Goal: Information Seeking & Learning: Find specific page/section

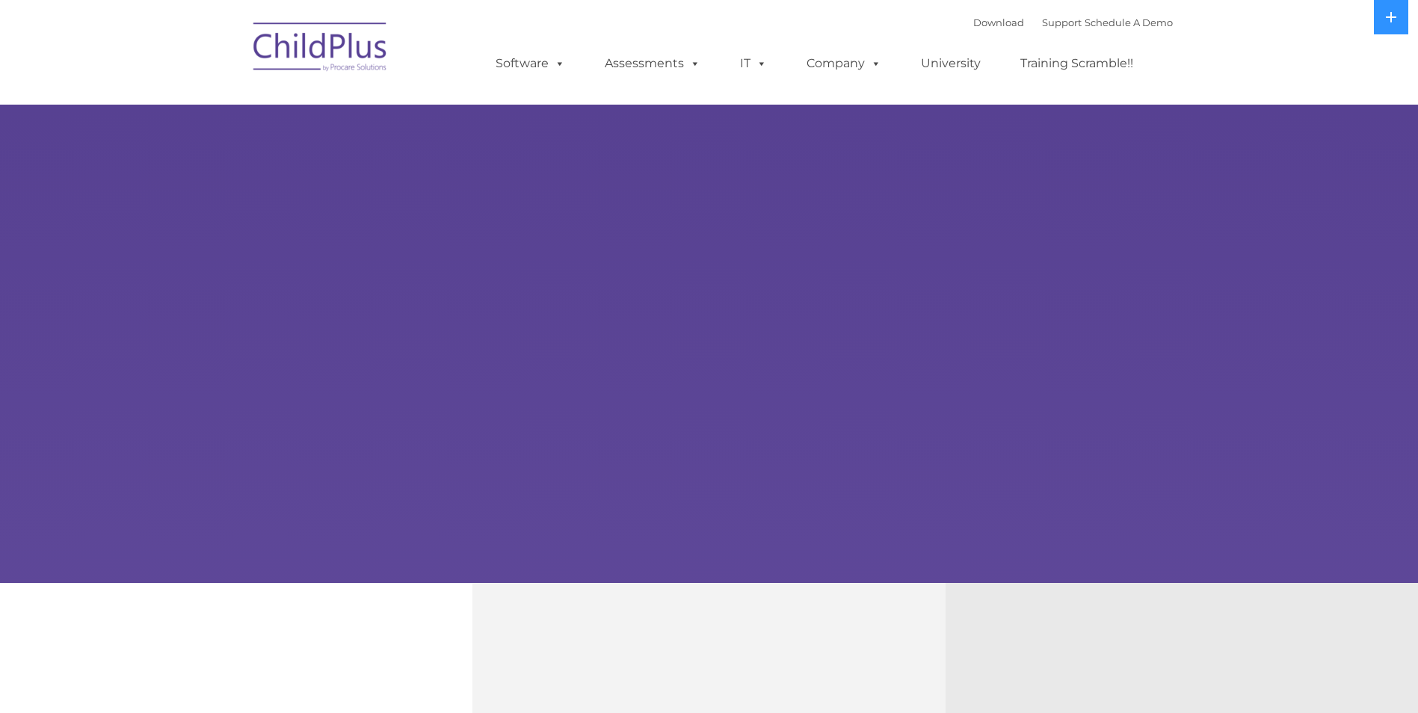
select select "MEDIUM"
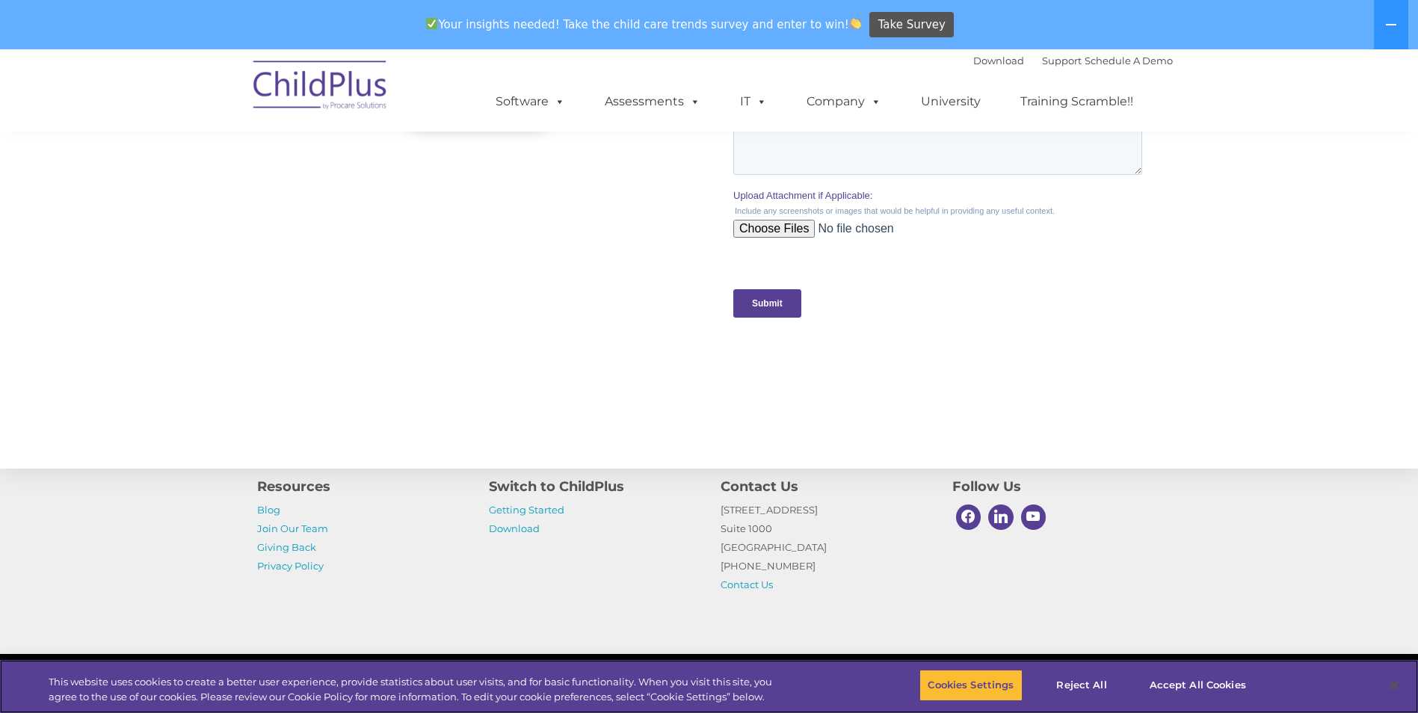
scroll to position [1471, 0]
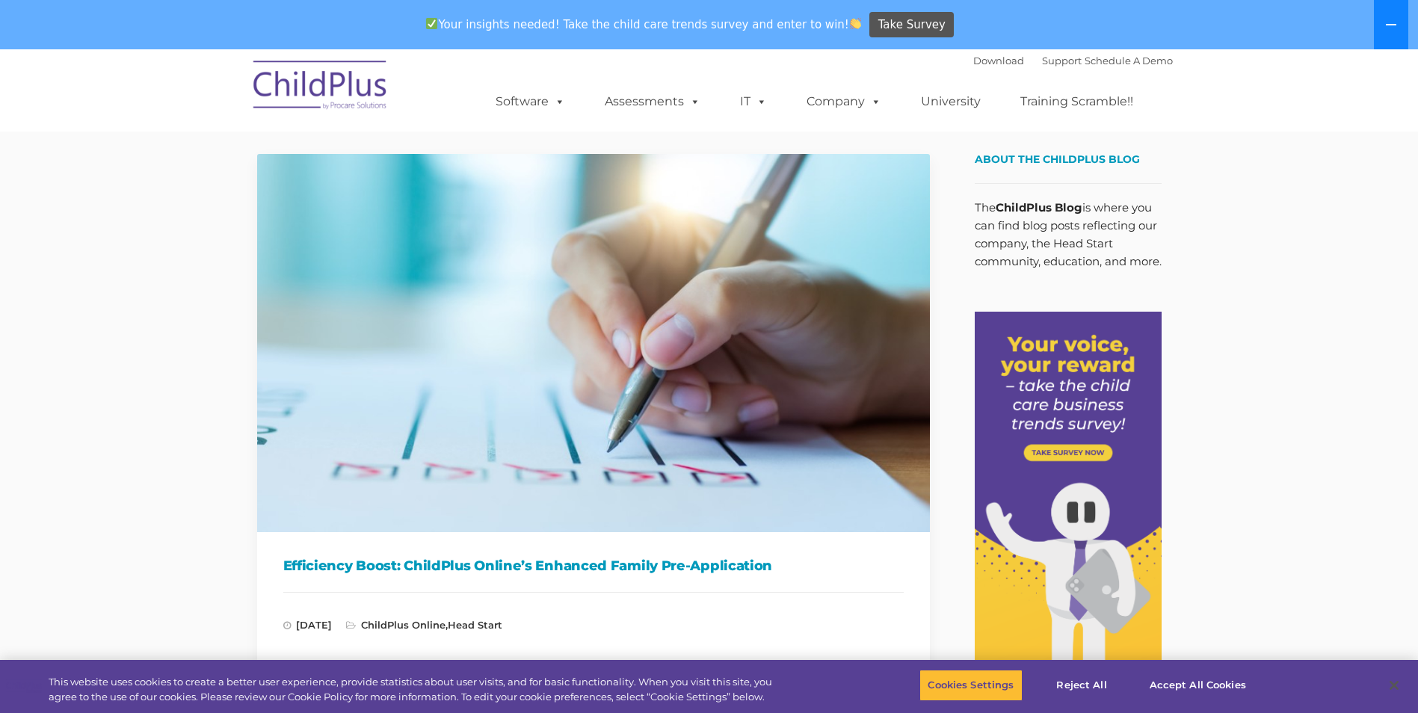
click at [1407, 24] on button at bounding box center [1391, 24] width 34 height 49
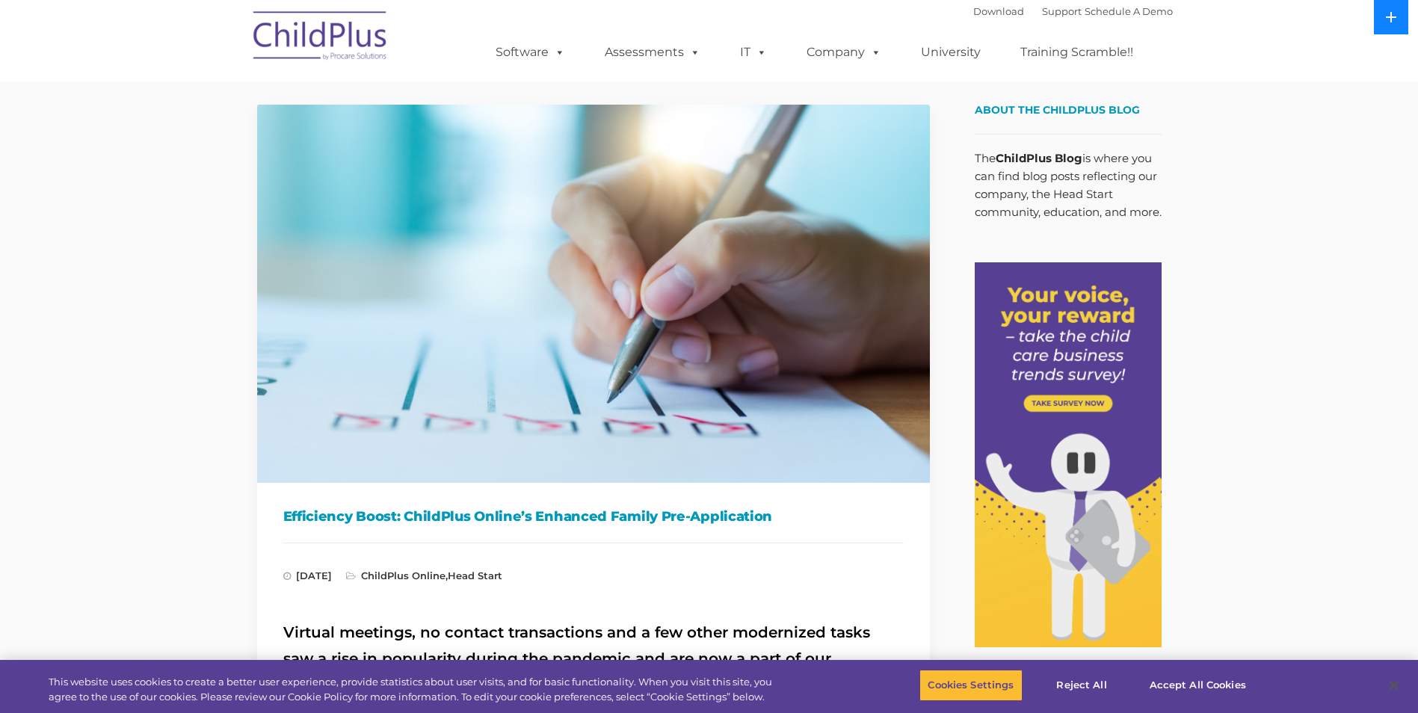
click at [1385, 19] on button at bounding box center [1391, 17] width 34 height 34
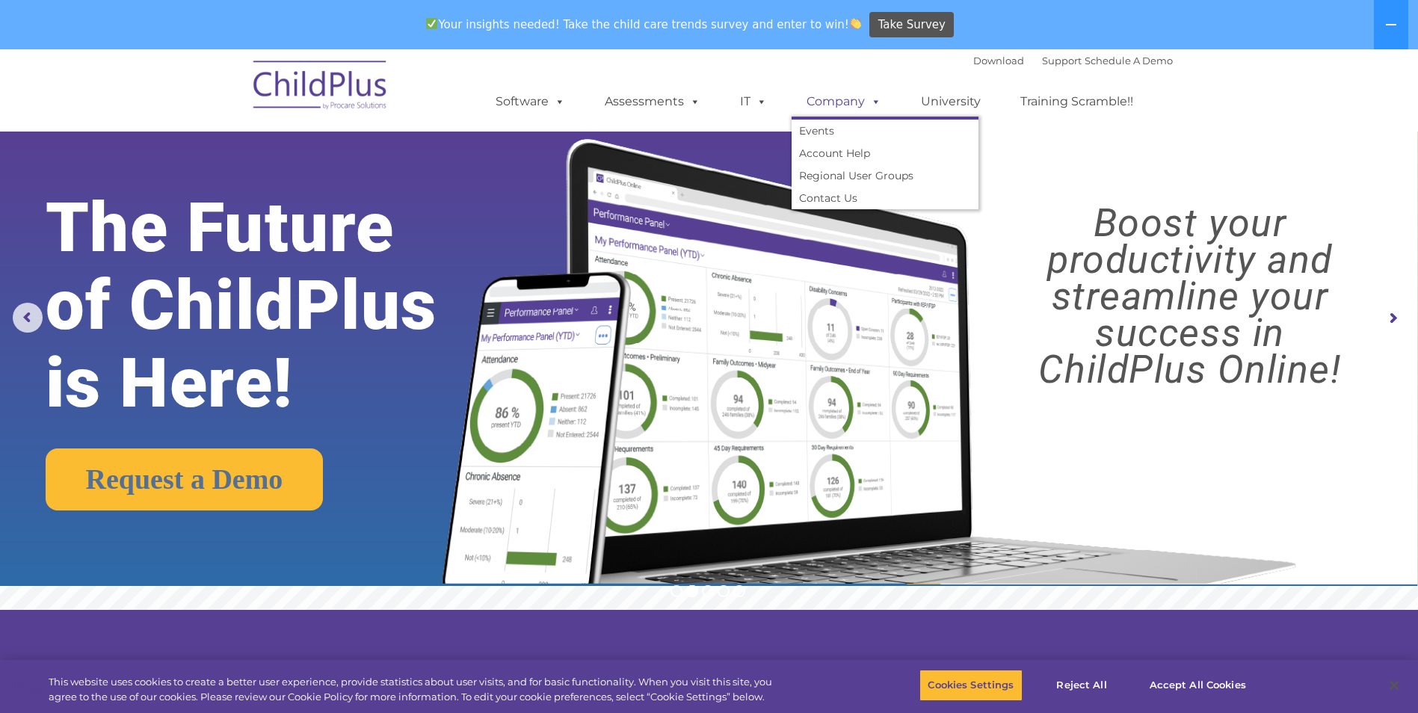
click at [852, 99] on link "Company" at bounding box center [844, 102] width 105 height 30
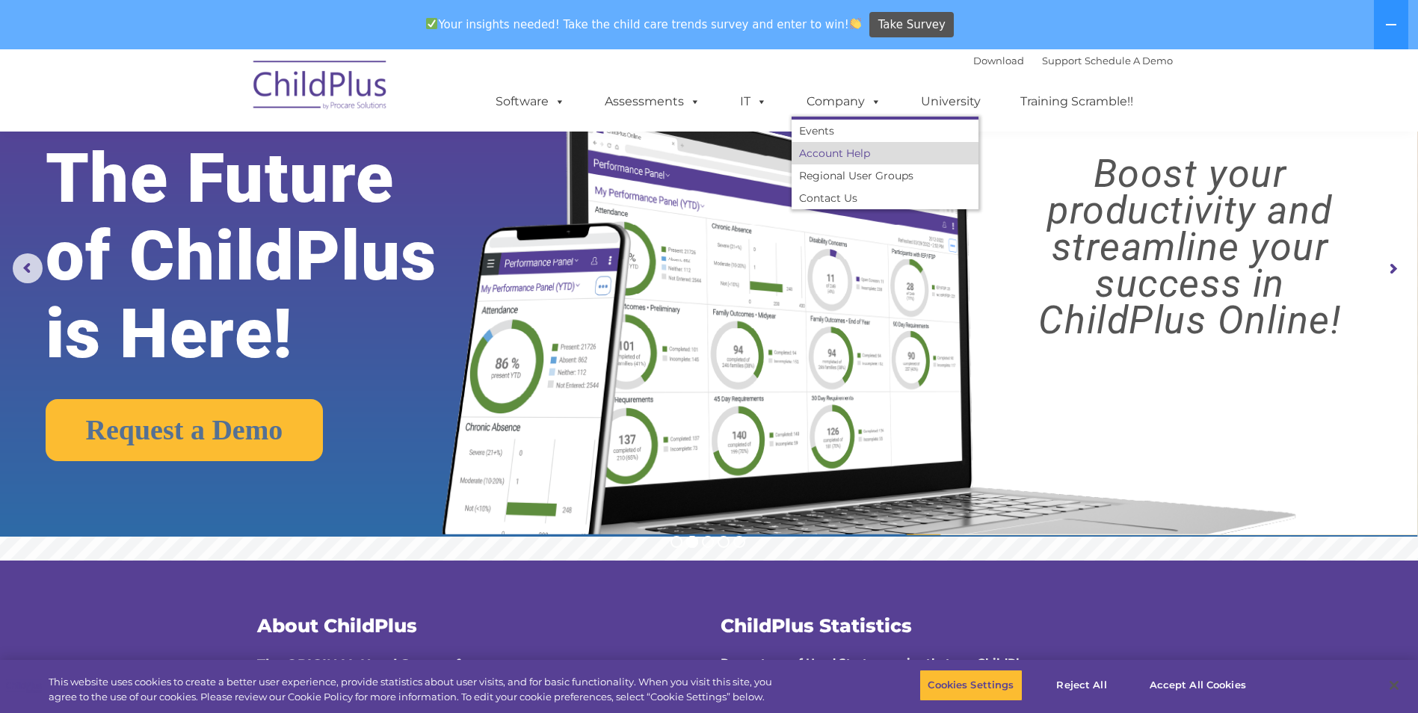
click at [805, 148] on link "Account Help" at bounding box center [885, 153] width 187 height 22
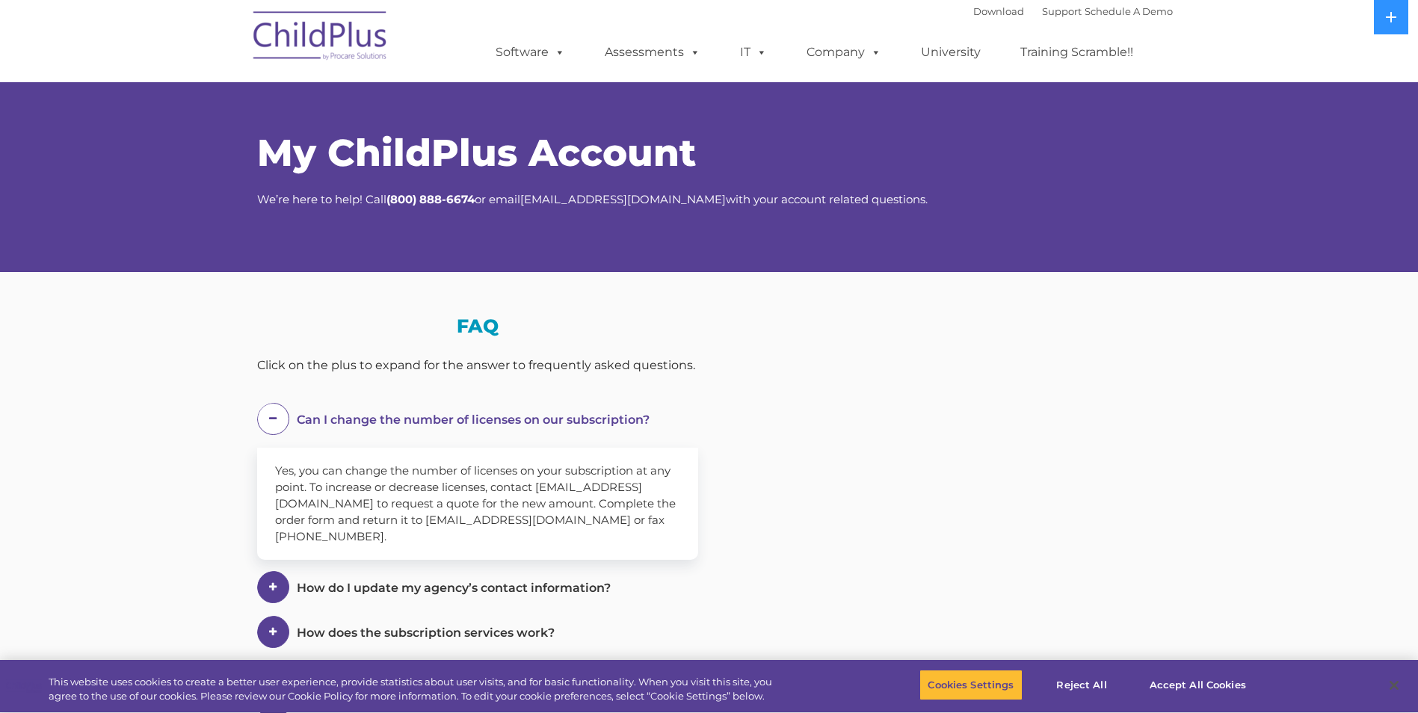
select select "MEDIUM"
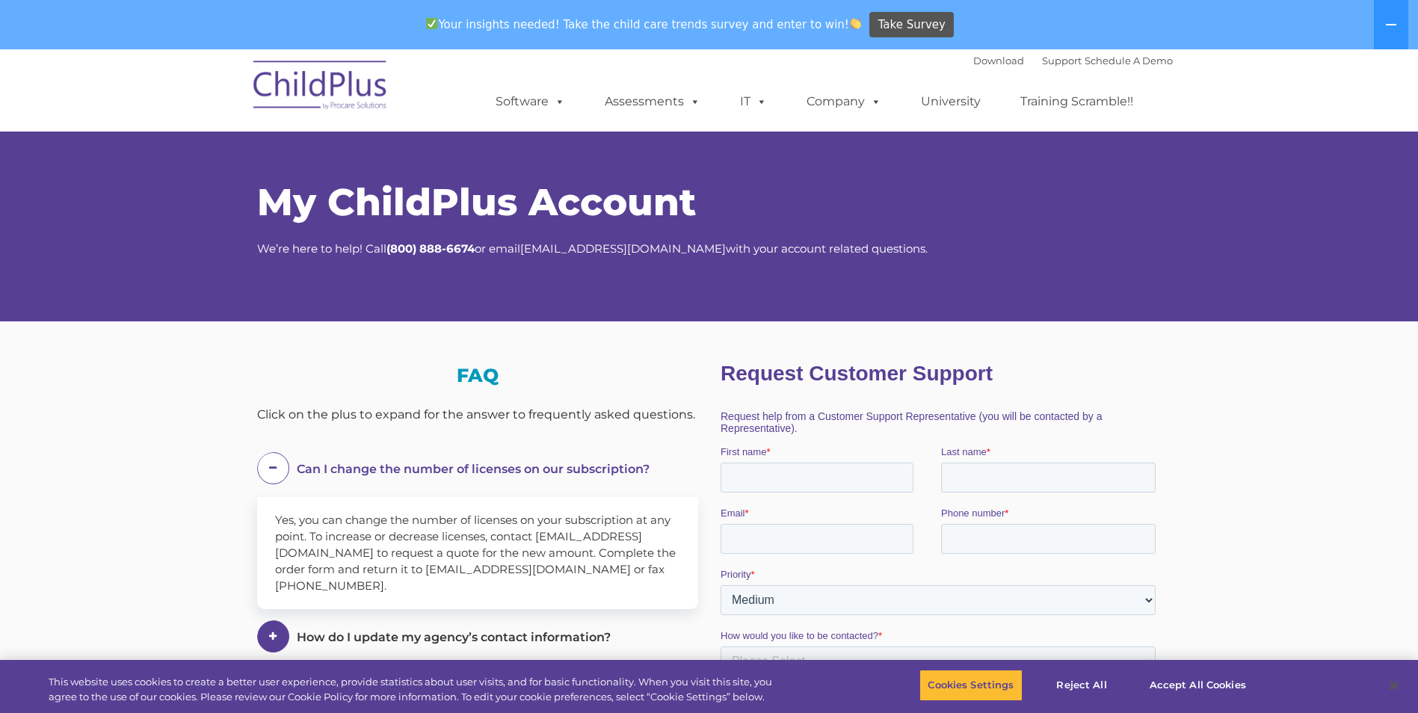
click at [305, 66] on img at bounding box center [321, 87] width 150 height 75
click at [307, 96] on img at bounding box center [321, 87] width 150 height 75
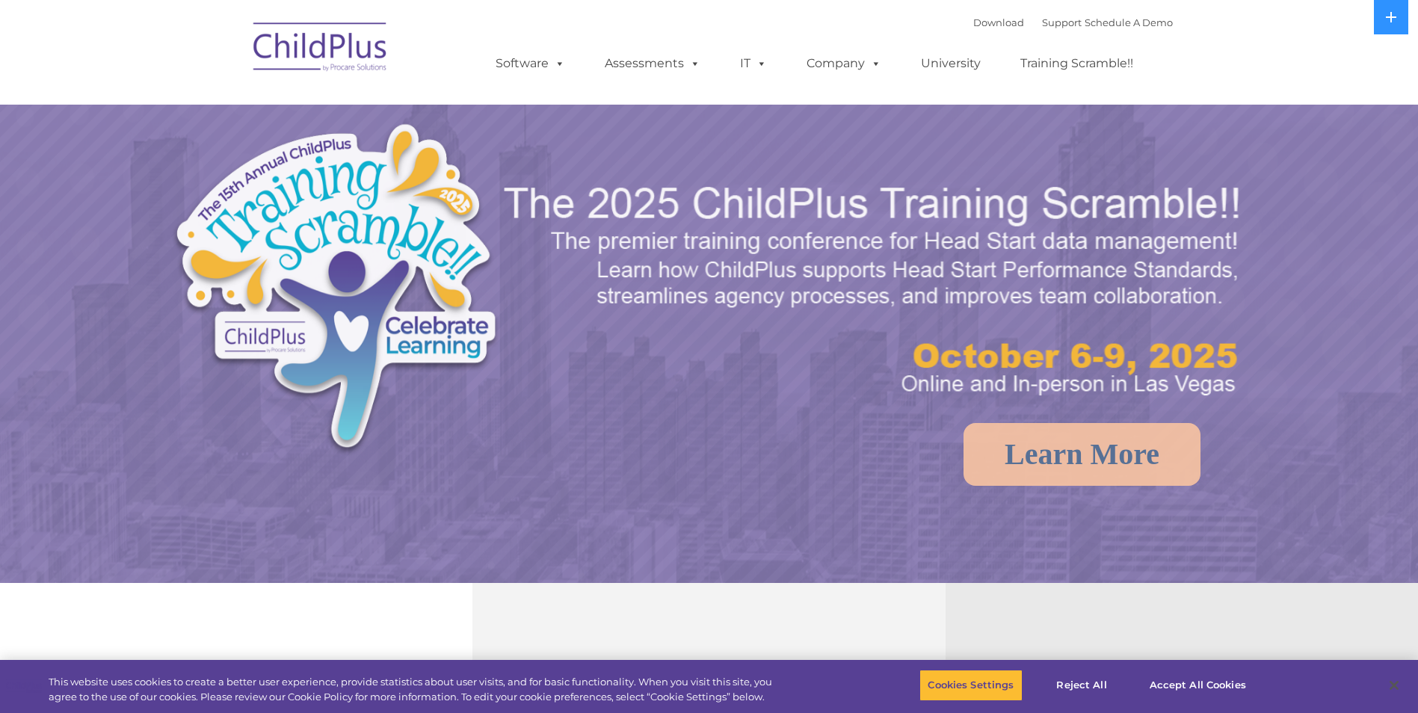
select select "MEDIUM"
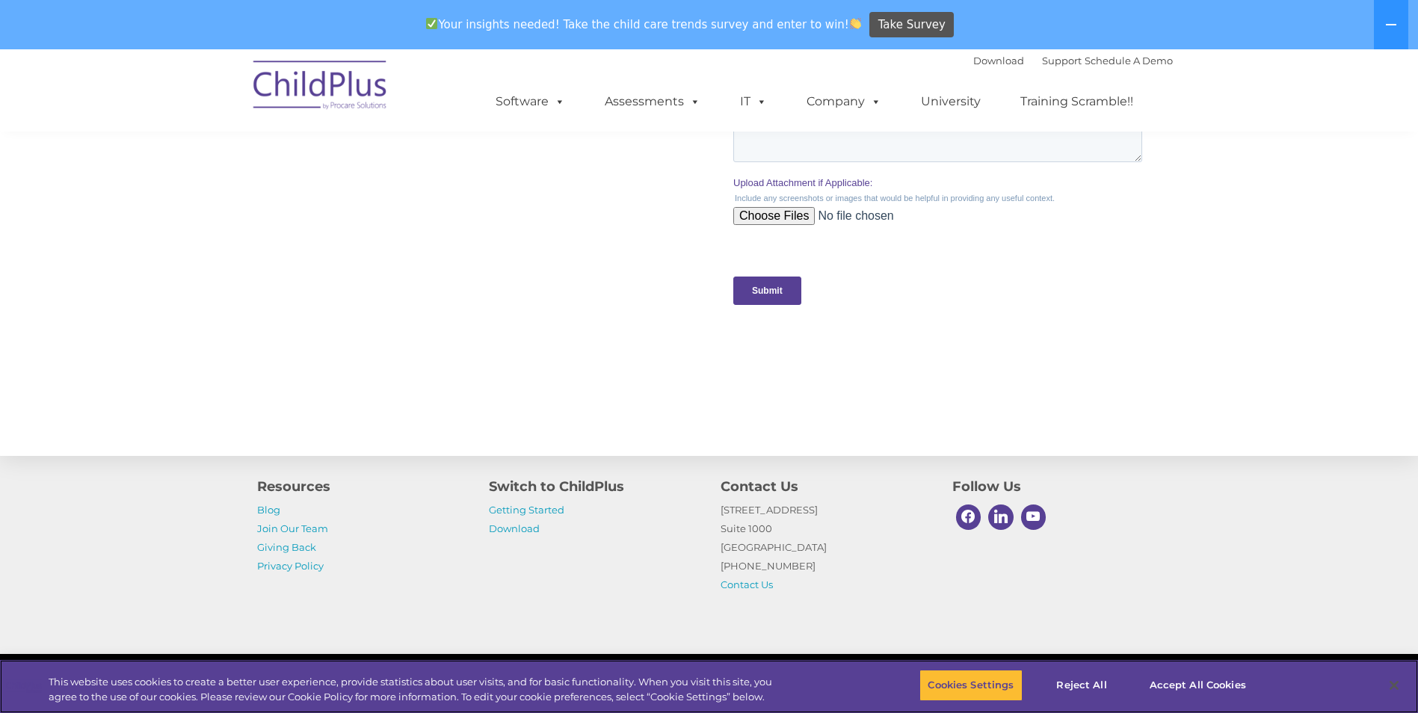
scroll to position [1471, 0]
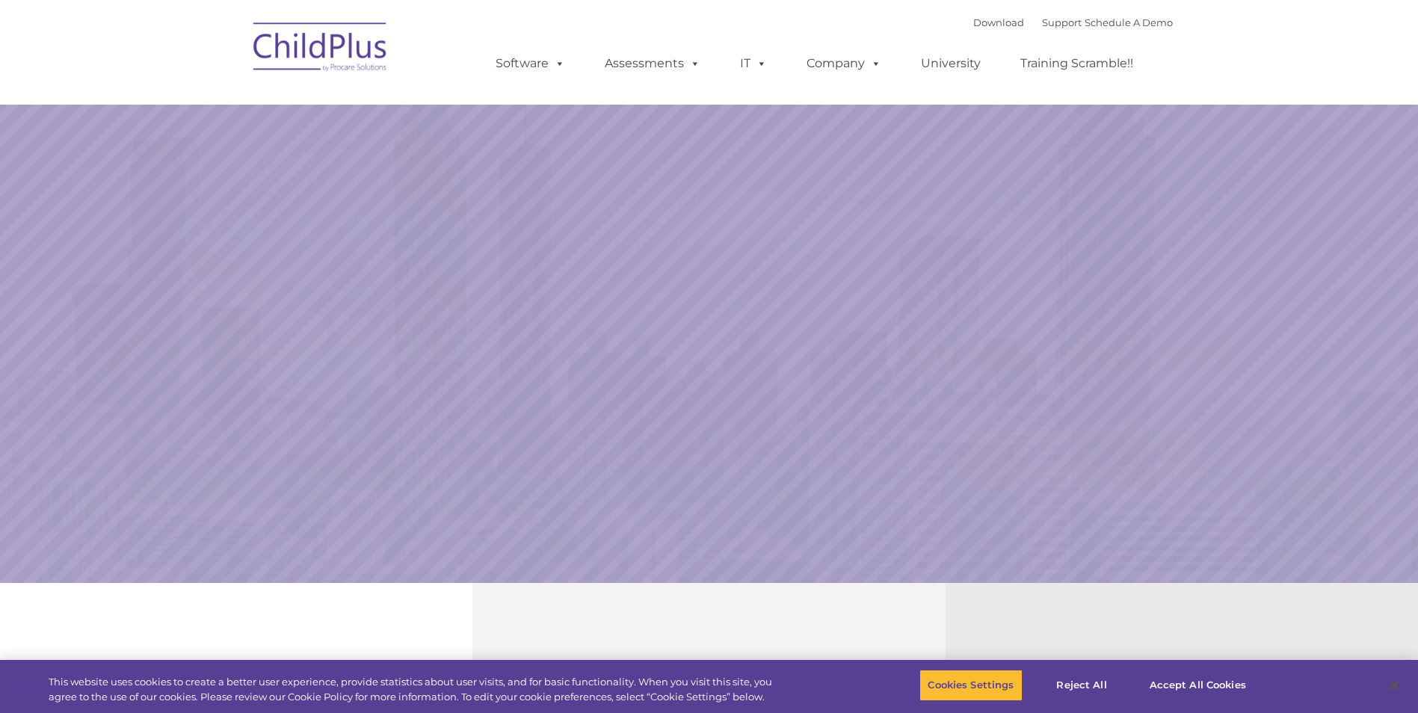
select select "MEDIUM"
